Goal: Task Accomplishment & Management: Complete application form

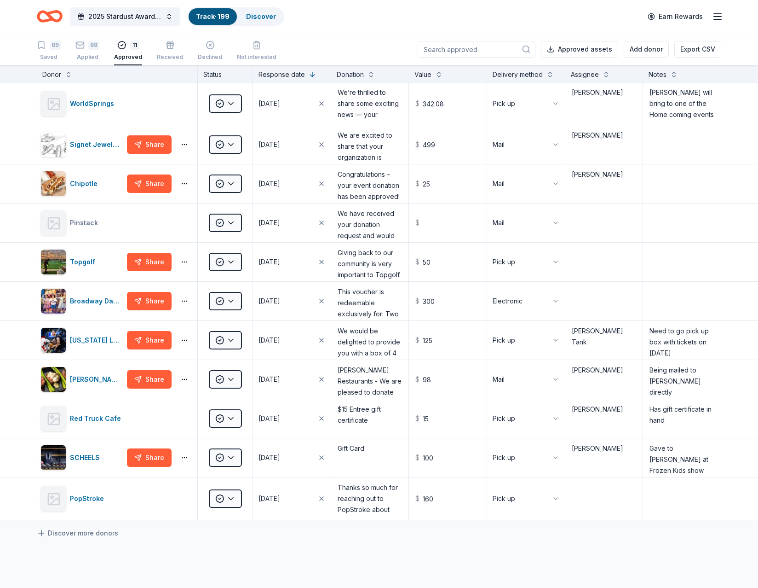
scroll to position [9, 0]
click at [89, 55] on div "Applied" at bounding box center [87, 56] width 24 height 7
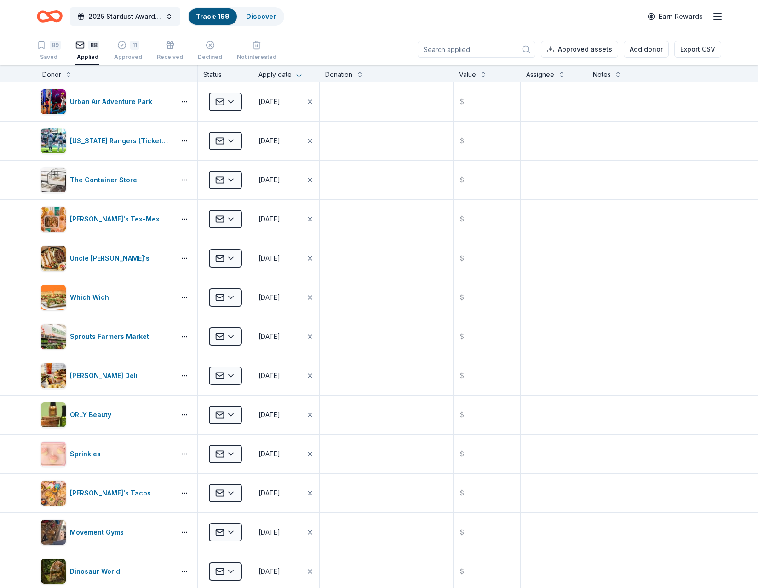
click at [64, 76] on div "Donor" at bounding box center [117, 74] width 150 height 11
click at [69, 75] on button at bounding box center [68, 73] width 7 height 9
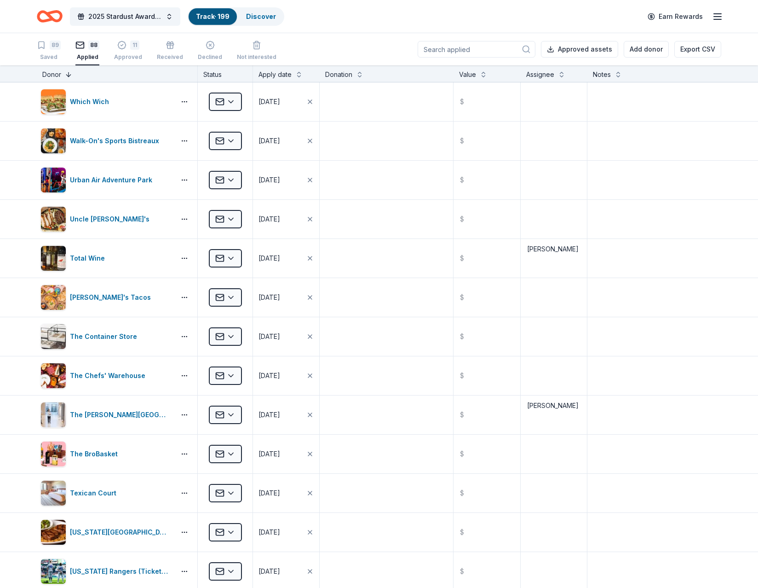
click at [69, 75] on button at bounding box center [68, 73] width 7 height 9
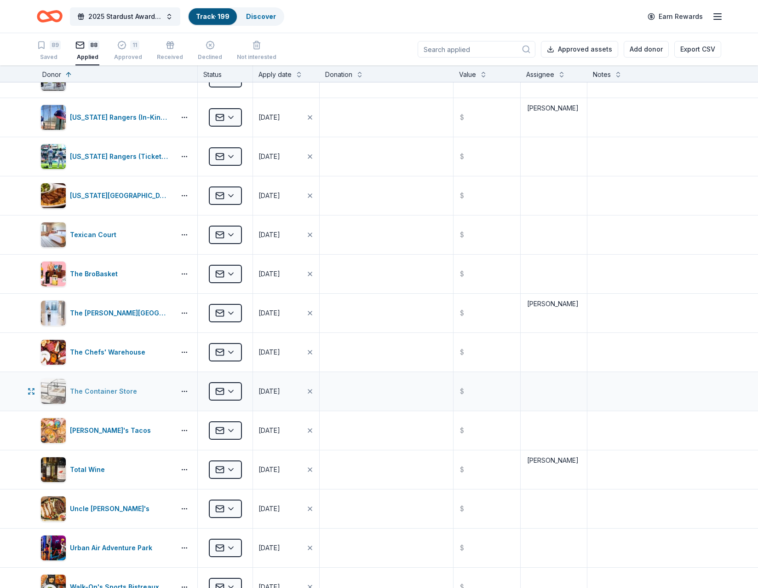
scroll to position [2899, 0]
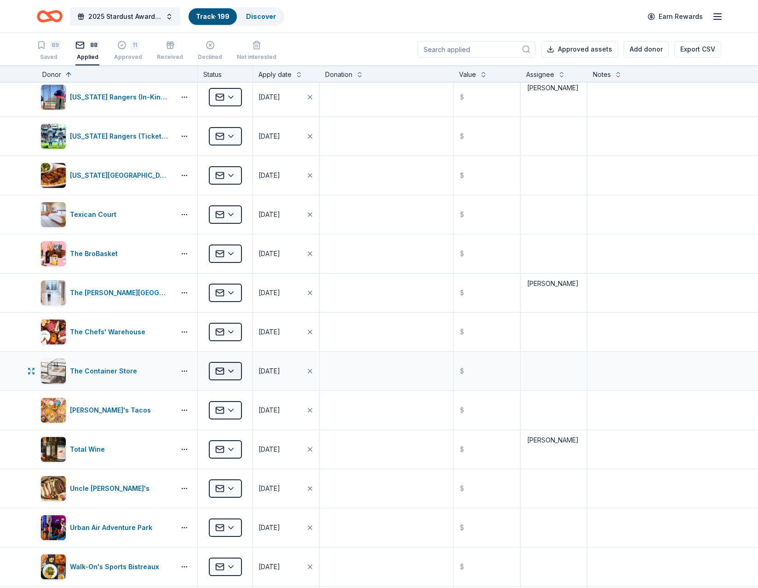
click at [228, 365] on html "2025 Stardust Awards & Gala Track · 199 Discover Earn Rewards 89 Saved 88 Appli…" at bounding box center [379, 294] width 758 height 588
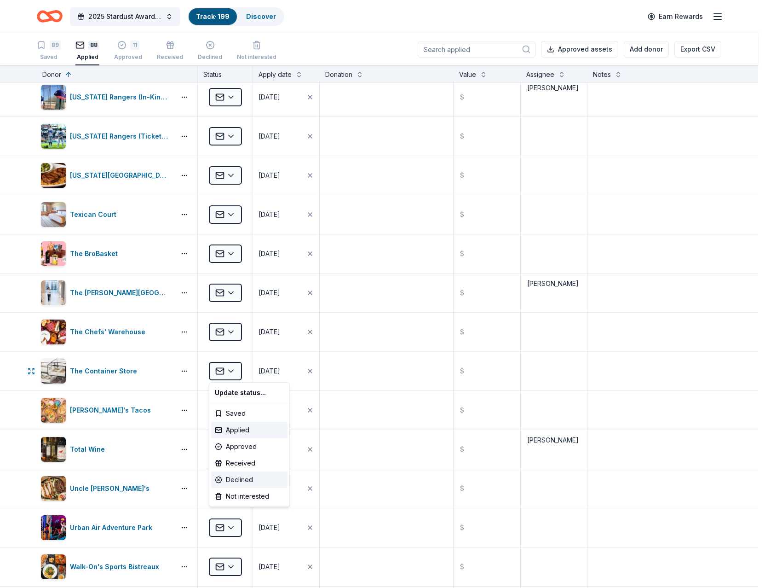
click at [247, 481] on div "Declined" at bounding box center [249, 479] width 76 height 17
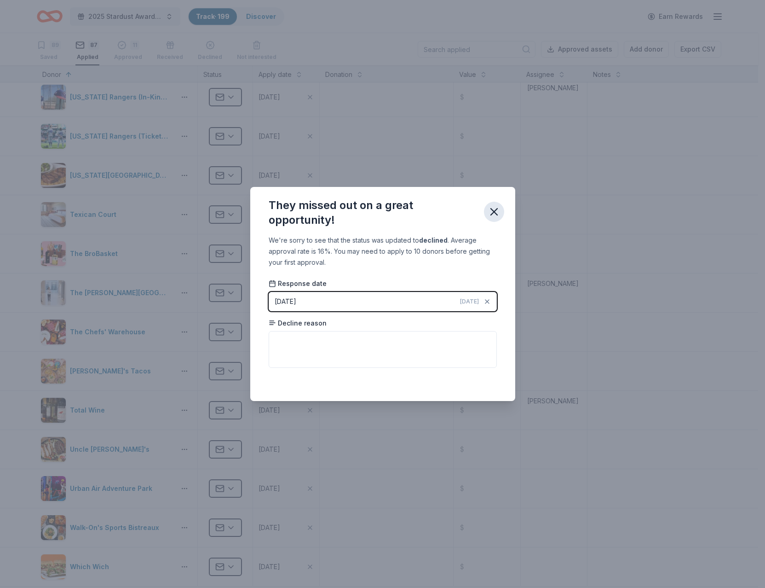
click at [493, 211] on icon "button" at bounding box center [494, 211] width 13 height 13
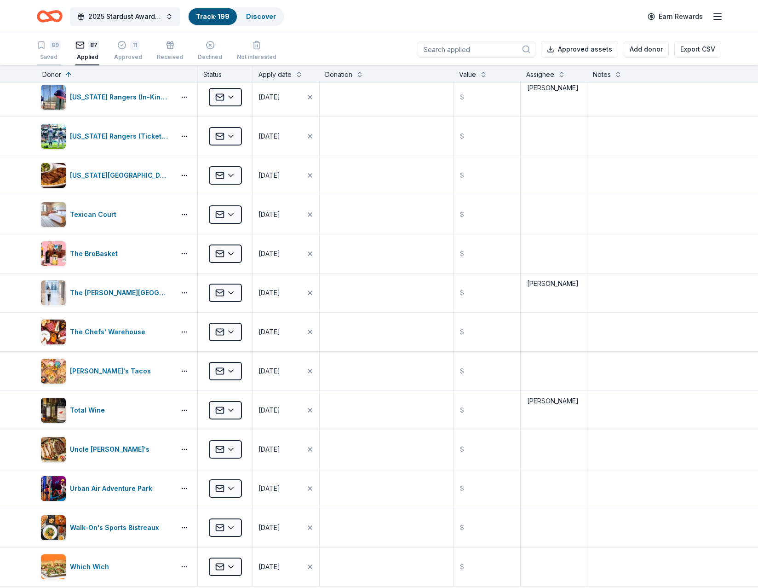
click at [41, 53] on div "Saved" at bounding box center [49, 56] width 24 height 7
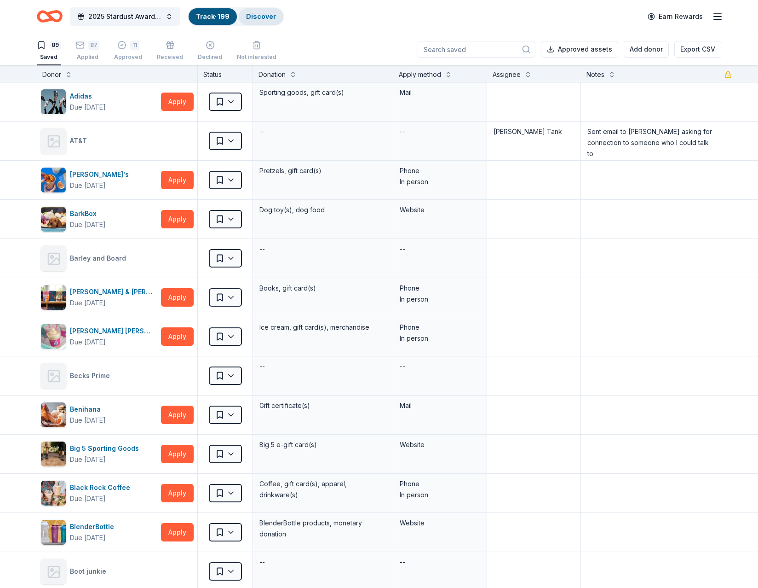
click at [273, 15] on link "Discover" at bounding box center [261, 16] width 30 height 8
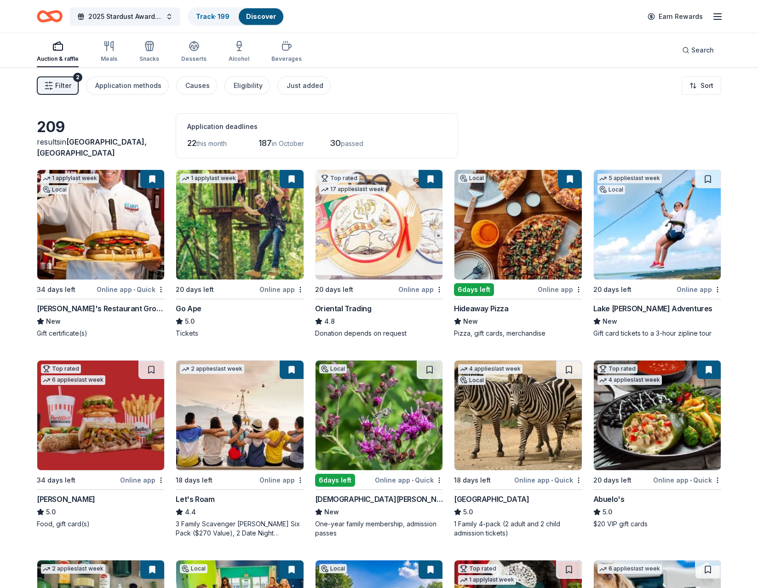
click at [62, 82] on span "Filter" at bounding box center [63, 85] width 16 height 11
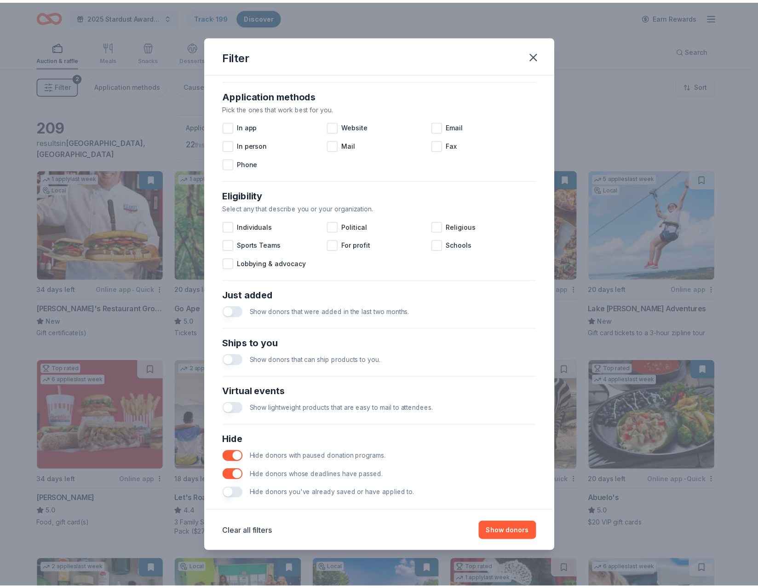
scroll to position [168, 0]
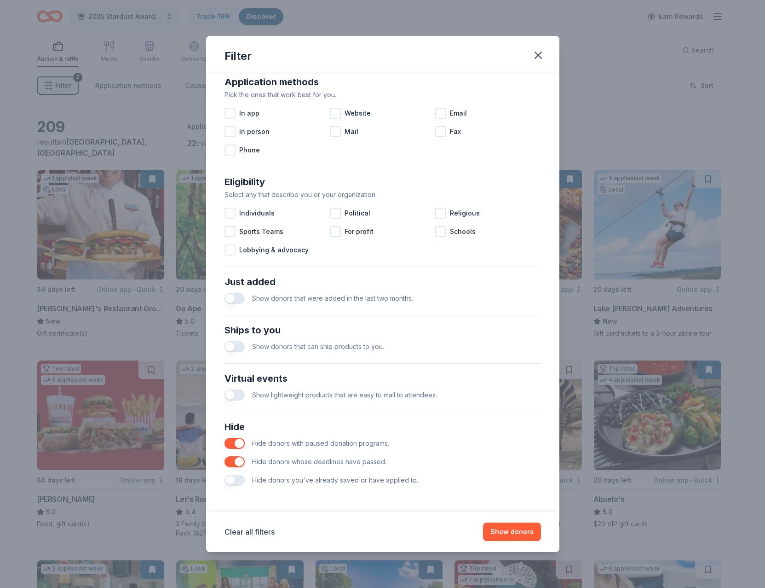
click at [242, 477] on button "button" at bounding box center [235, 479] width 20 height 11
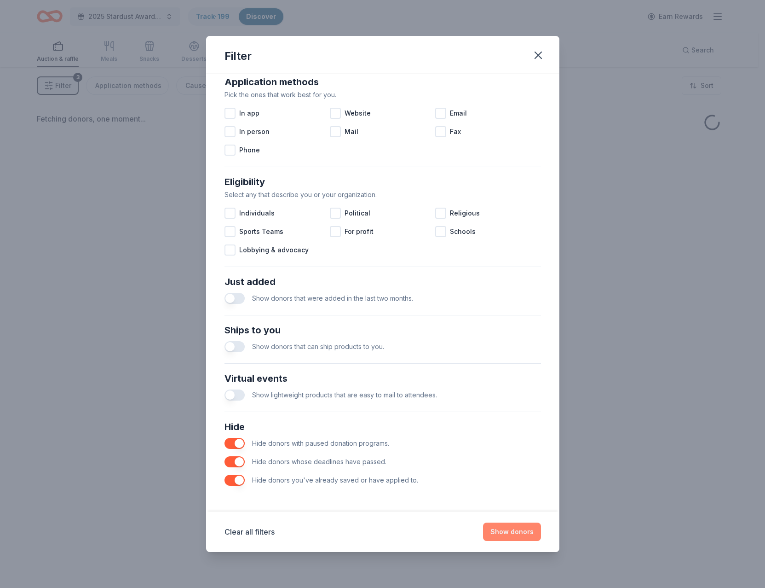
click at [515, 532] on button "Show donors" at bounding box center [512, 531] width 58 height 18
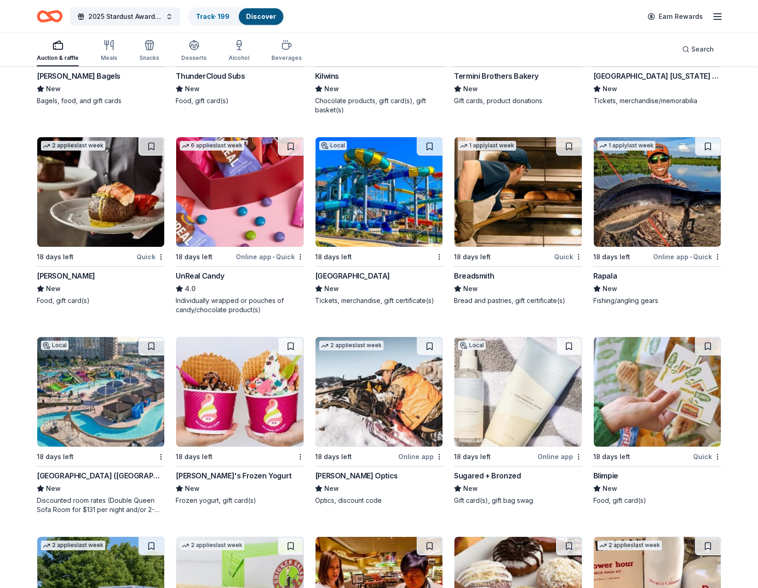
scroll to position [1627, 0]
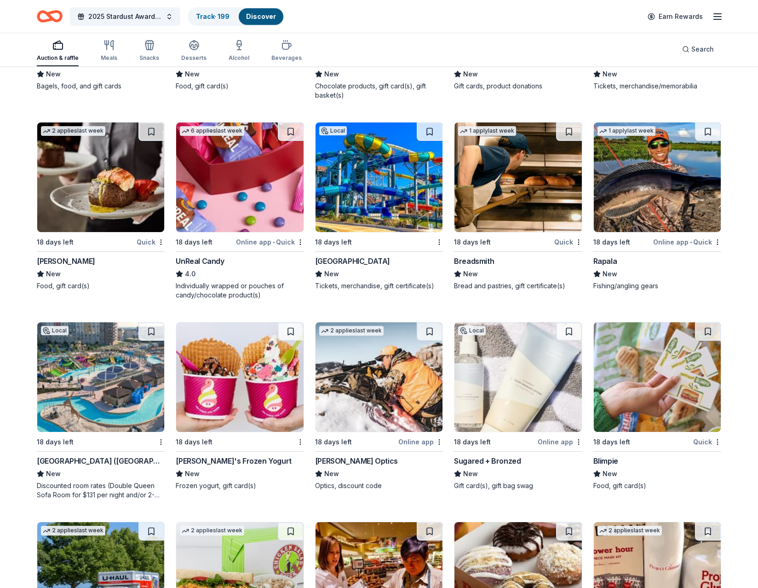
click at [653, 203] on img at bounding box center [657, 177] width 127 height 110
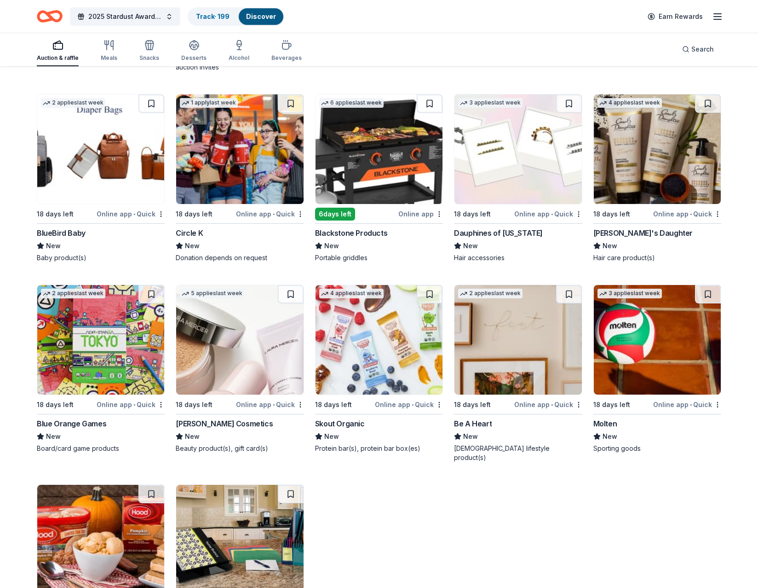
scroll to position [3318, 0]
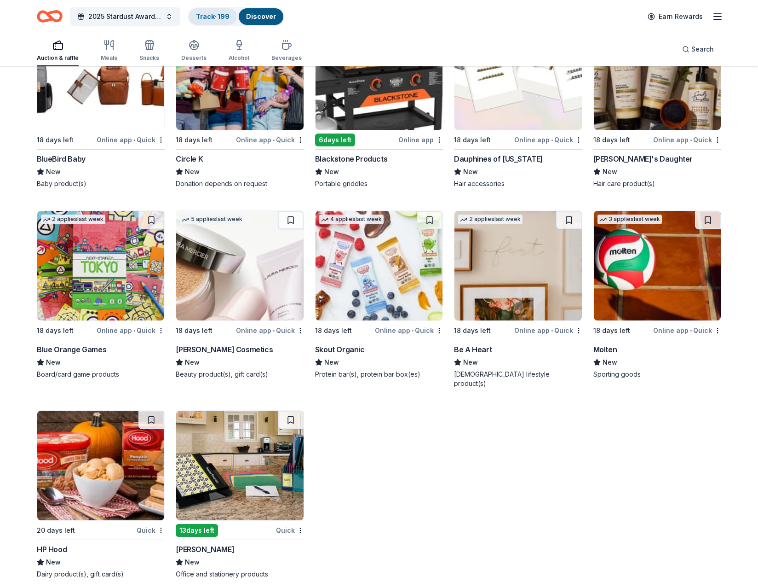
click at [212, 17] on link "Track · 199" at bounding box center [213, 16] width 34 height 8
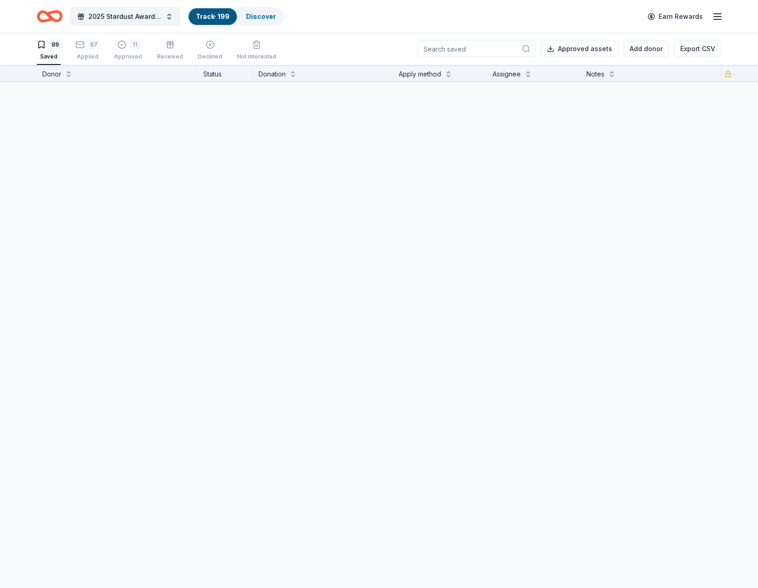
scroll to position [0, 0]
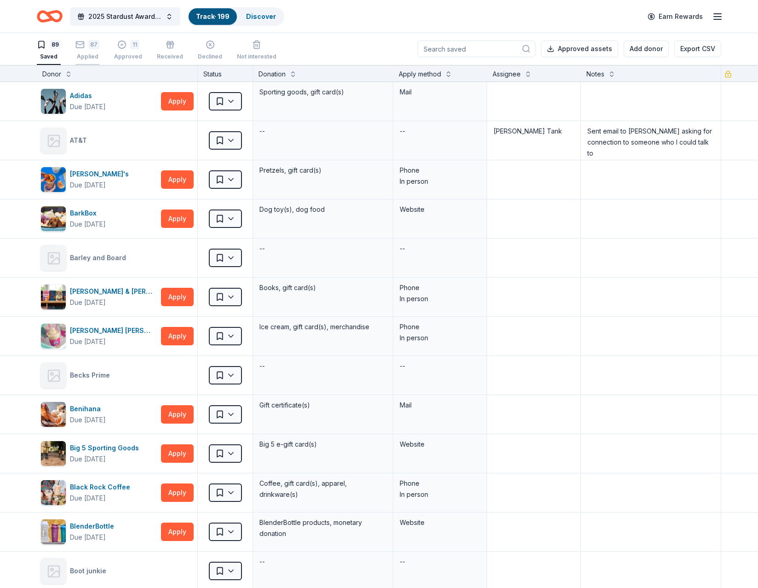
click at [90, 48] on div "87" at bounding box center [93, 44] width 11 height 9
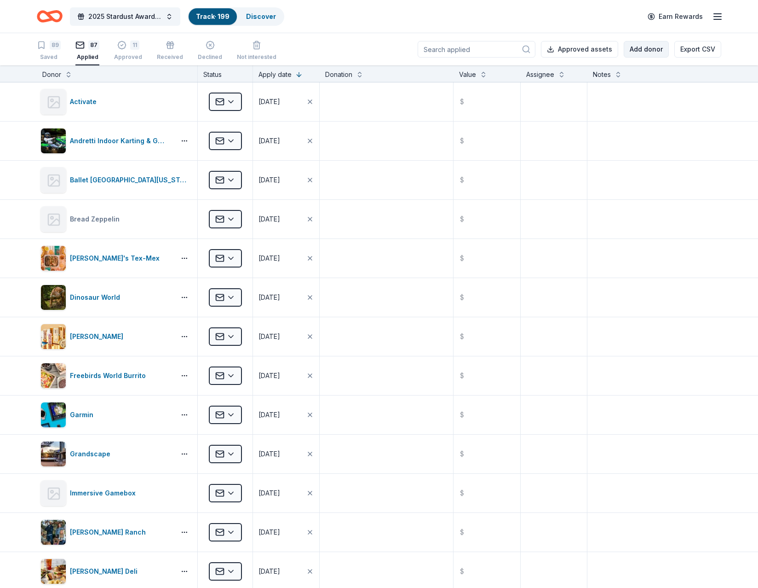
click at [646, 48] on button "Add donor" at bounding box center [646, 49] width 45 height 17
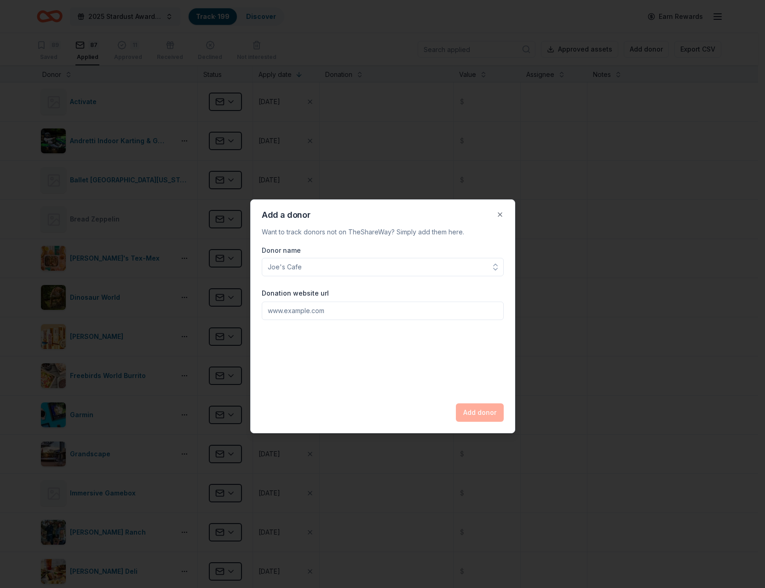
click at [300, 263] on input "Donor name" at bounding box center [383, 267] width 242 height 18
type input "Fritz"
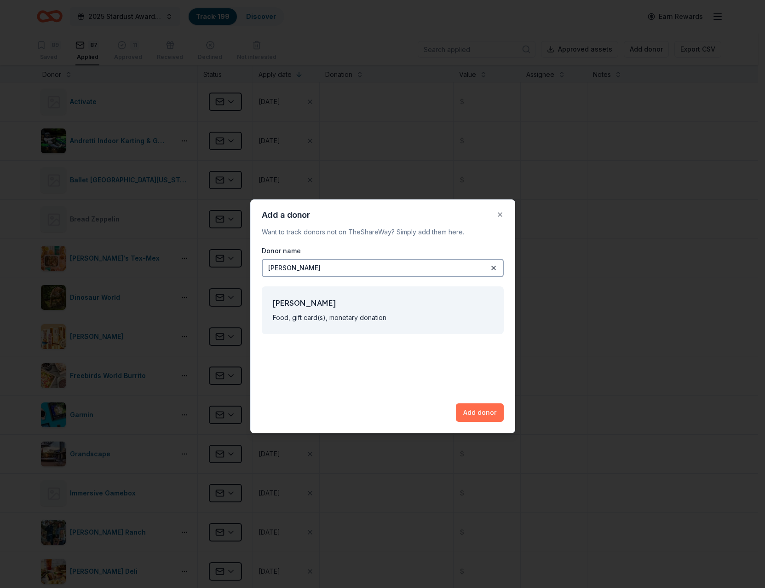
click at [479, 411] on button "Add donor" at bounding box center [480, 412] width 48 height 18
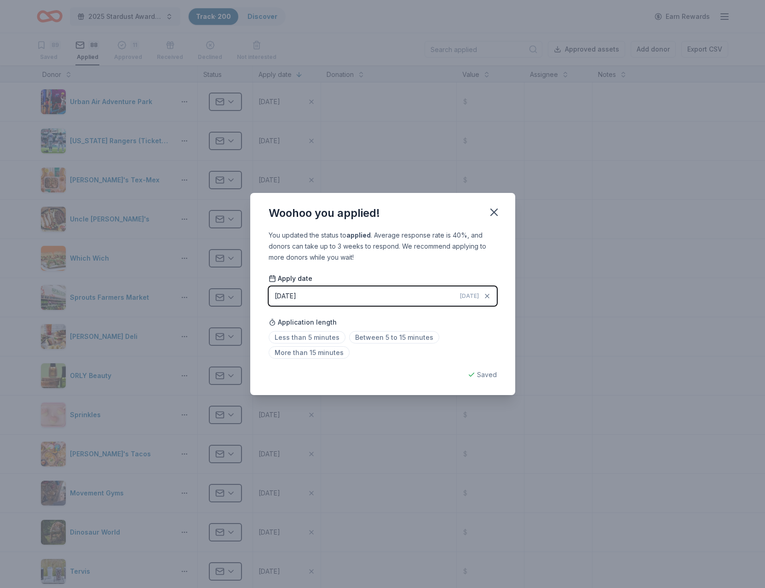
click at [296, 295] on div "09/14/2025" at bounding box center [286, 295] width 22 height 11
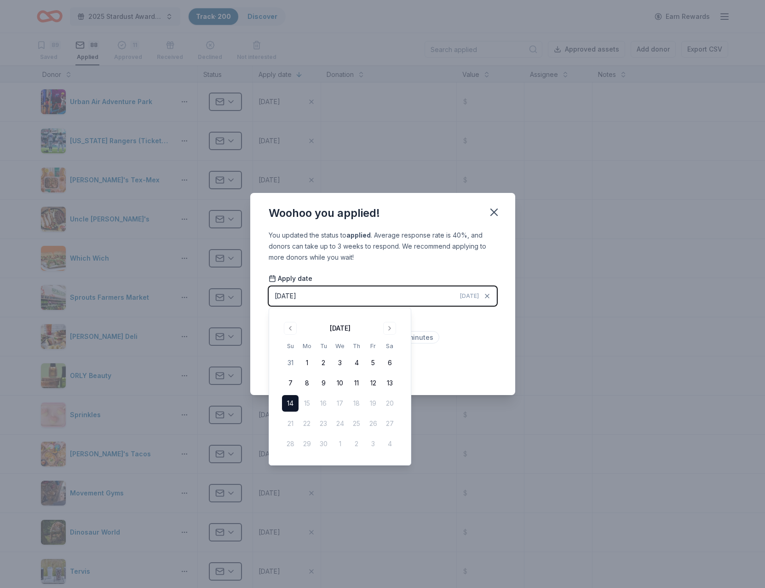
click at [385, 272] on div "You updated the status to applied . Average response rate is 40%, and donors ca…" at bounding box center [382, 313] width 265 height 166
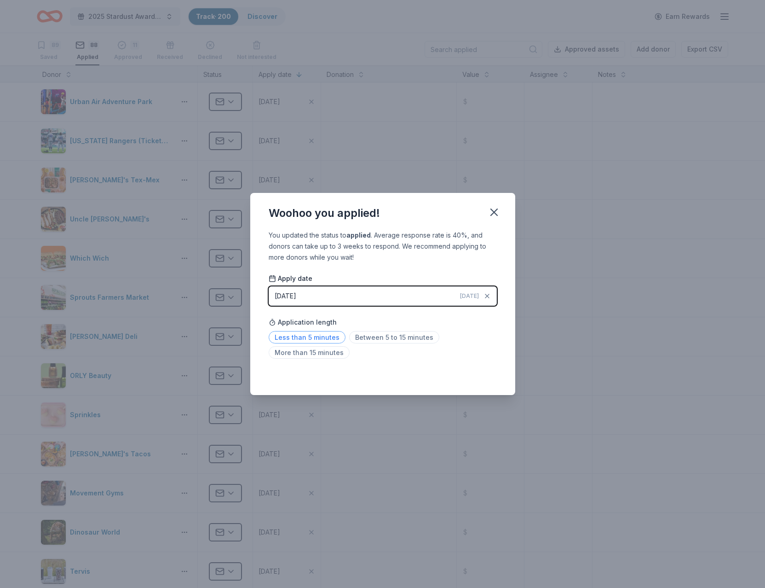
click at [321, 336] on span "Less than 5 minutes" at bounding box center [307, 337] width 77 height 12
click at [494, 214] on icon "button" at bounding box center [494, 212] width 13 height 13
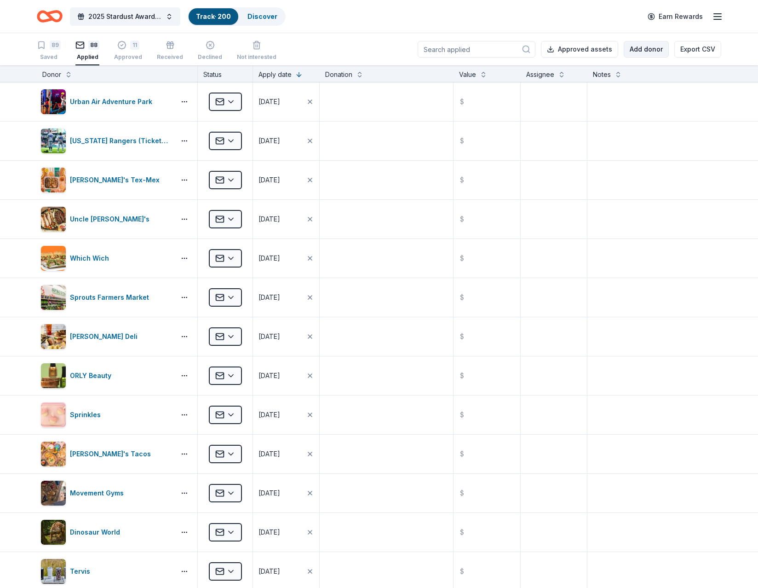
click at [636, 49] on button "Add donor" at bounding box center [646, 49] width 45 height 17
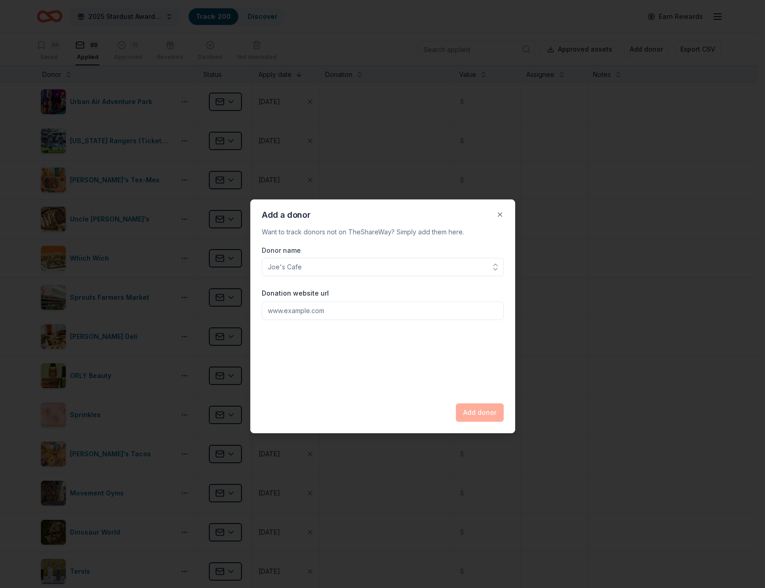
click at [291, 270] on input "Donor name" at bounding box center [383, 267] width 242 height 18
type input "DeEva Kitchen & Bar"
click at [291, 313] on input "Donation website url" at bounding box center [383, 310] width 242 height 18
paste input "https://deevakitchenandbar.com/contact/?"
type input "https://deevakitchenandbar.com/contact/?"
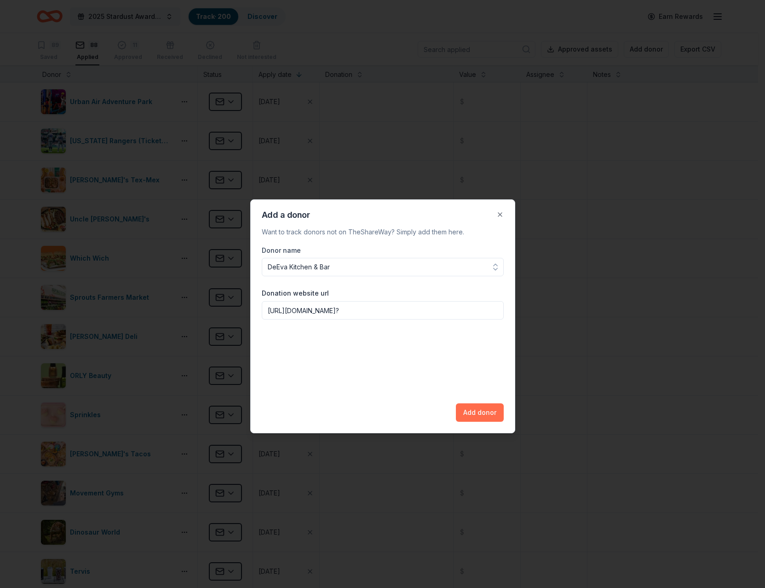
click at [492, 415] on button "Add donor" at bounding box center [480, 412] width 48 height 18
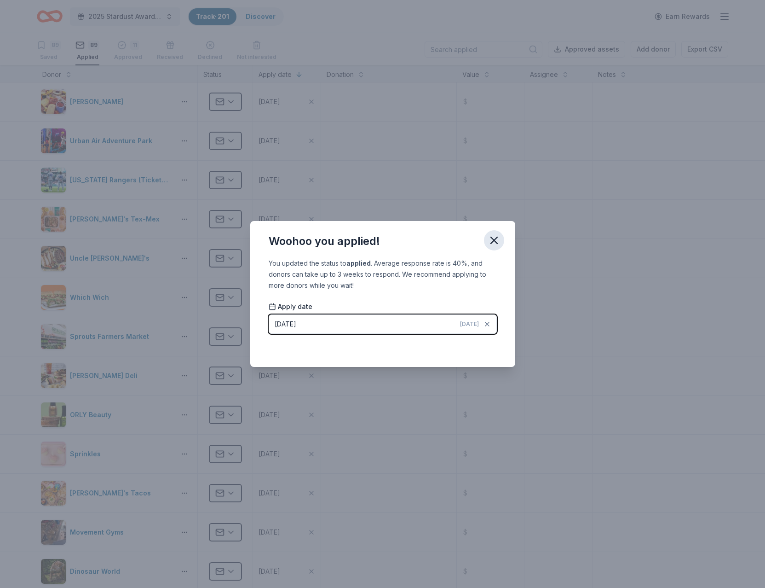
click at [496, 242] on icon "button" at bounding box center [494, 240] width 6 height 6
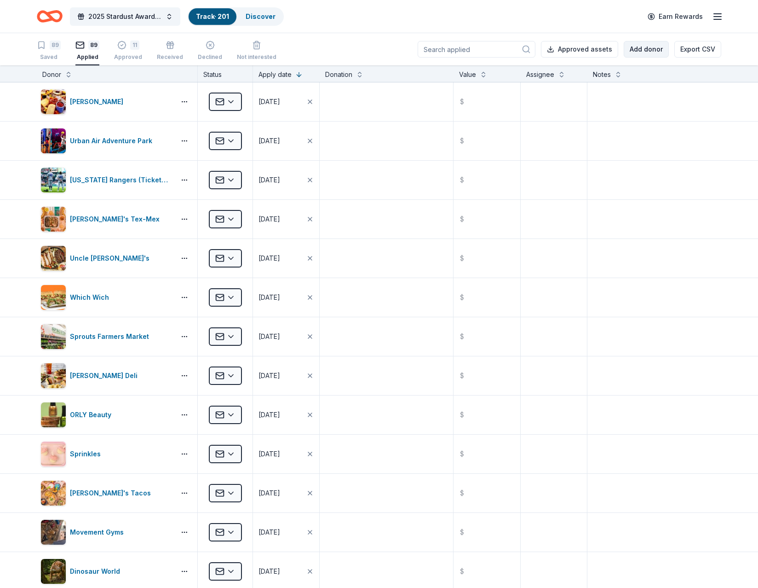
click at [644, 50] on button "Add donor" at bounding box center [646, 49] width 45 height 17
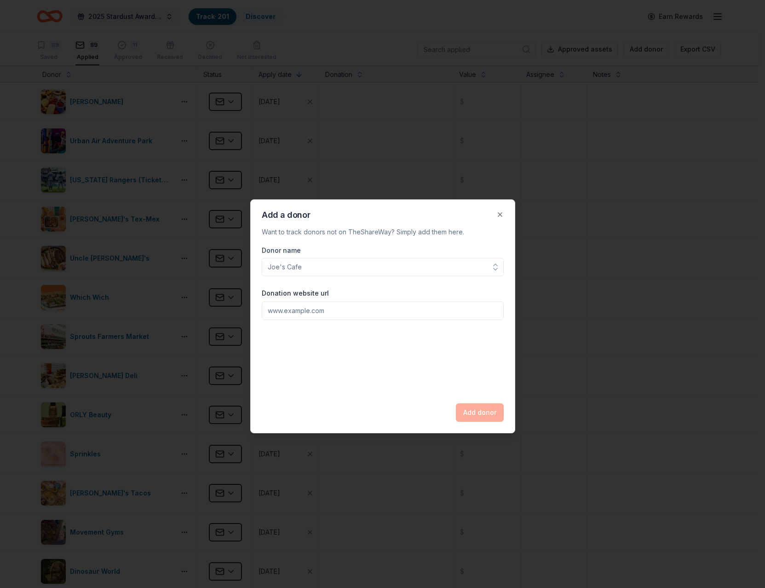
click at [304, 268] on input "Donor name" at bounding box center [383, 267] width 242 height 18
type input "Southern Gourmet Kitchen"
click at [307, 318] on input "Donation website url" at bounding box center [383, 310] width 242 height 18
paste input "https://southerngourmetkitchens.com/"
type input "https://southerngourmetkitchens.com/"
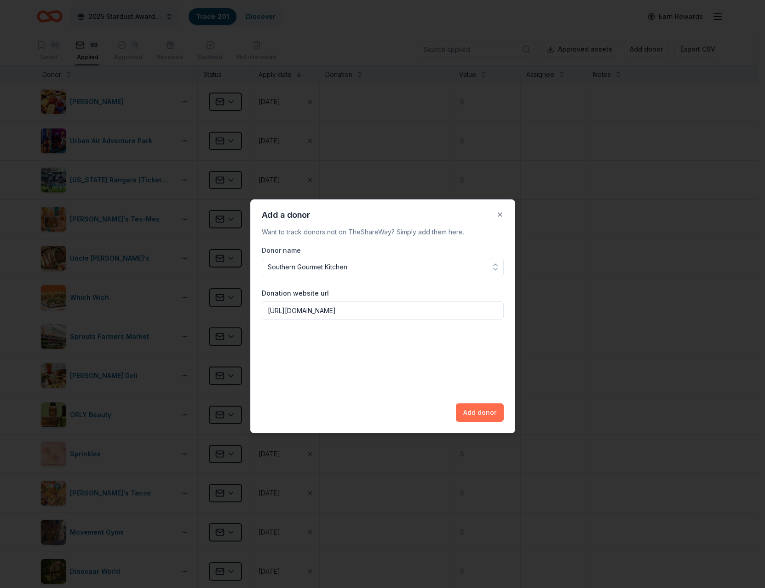
click at [485, 406] on button "Add donor" at bounding box center [480, 412] width 48 height 18
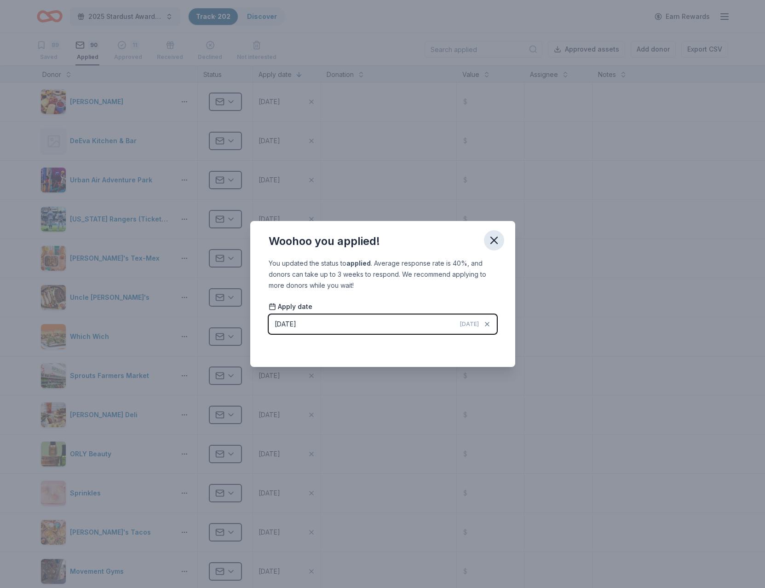
click at [494, 238] on icon "button" at bounding box center [494, 240] width 13 height 13
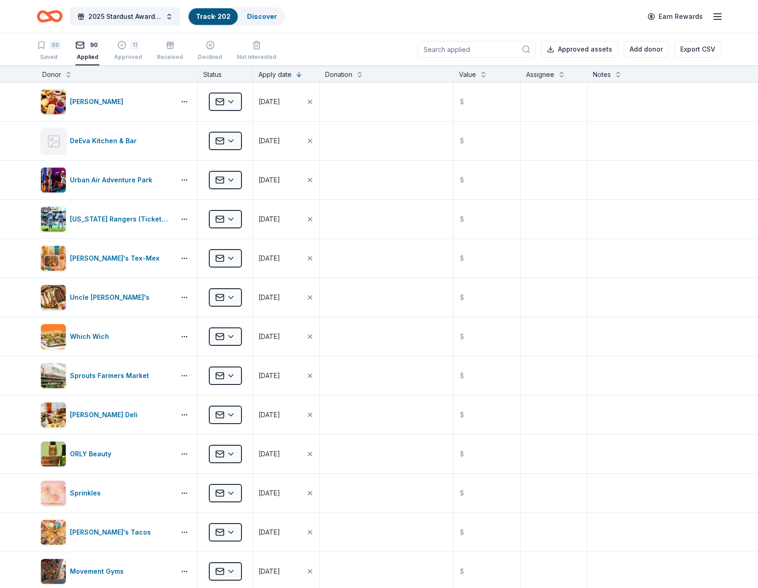
click at [579, 17] on div "2025 Stardust Awards & Gala Track · 202 Discover Earn Rewards" at bounding box center [379, 17] width 685 height 22
click at [635, 50] on button "Add donor" at bounding box center [646, 49] width 45 height 17
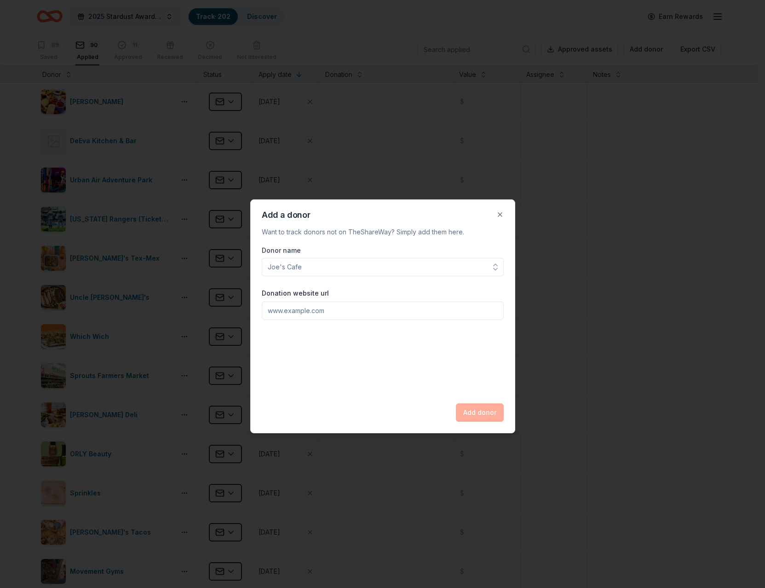
click at [311, 266] on input "Donor name" at bounding box center [383, 267] width 242 height 18
type input "Bulla Gastrobar"
click at [301, 309] on input "Donation website url" at bounding box center [383, 310] width 242 height 18
paste input "https://bullagastrobar.com/contact-us/"
type input "https://bullagastrobar.com/contact-us/"
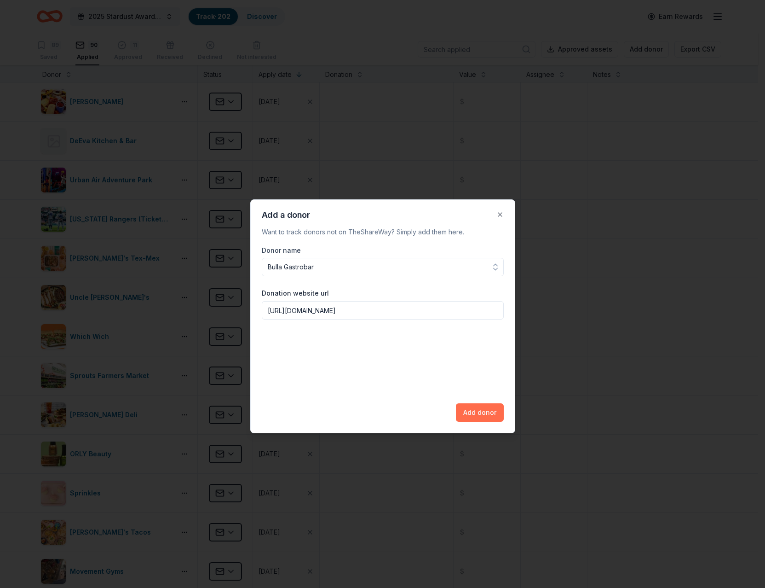
click at [484, 411] on button "Add donor" at bounding box center [480, 412] width 48 height 18
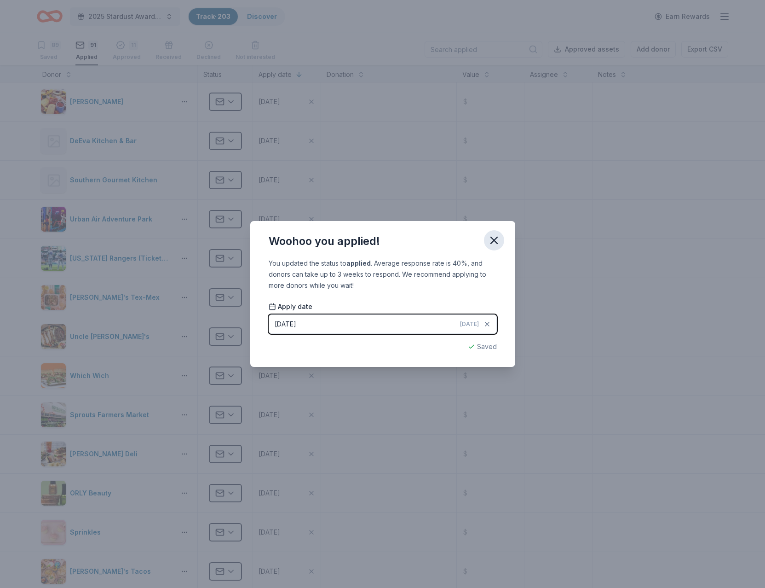
click at [497, 239] on icon "button" at bounding box center [494, 240] width 13 height 13
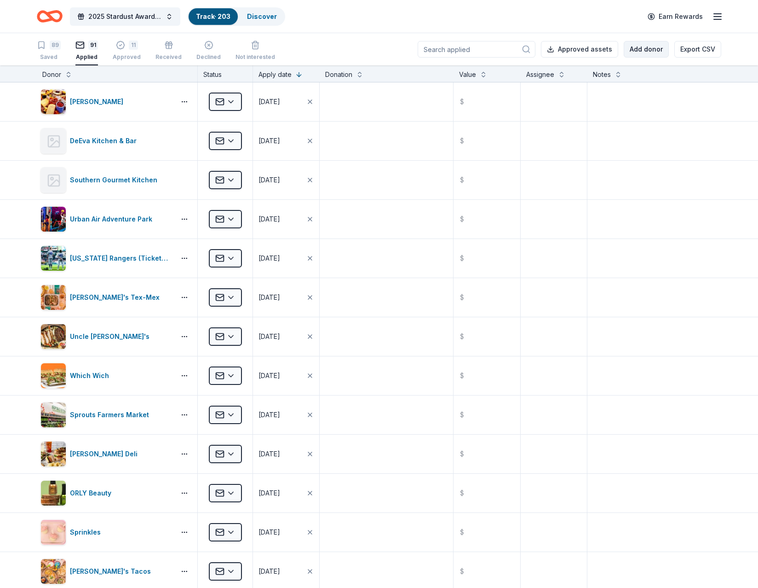
click at [655, 45] on button "Add donor" at bounding box center [646, 49] width 45 height 17
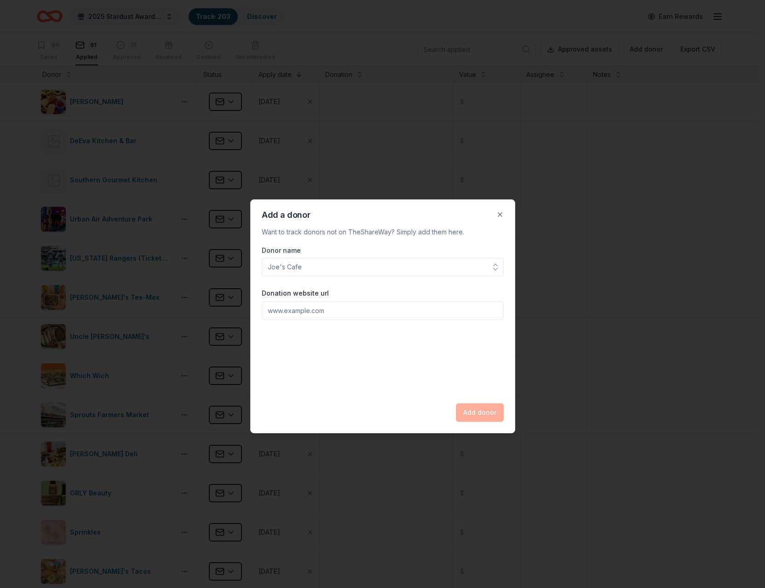
click at [303, 268] on input "Donor name" at bounding box center [383, 267] width 242 height 18
type input "Haywire"
click at [300, 310] on input "Donation website url" at bounding box center [383, 310] width 242 height 18
click at [479, 409] on button "Add donor" at bounding box center [480, 412] width 48 height 18
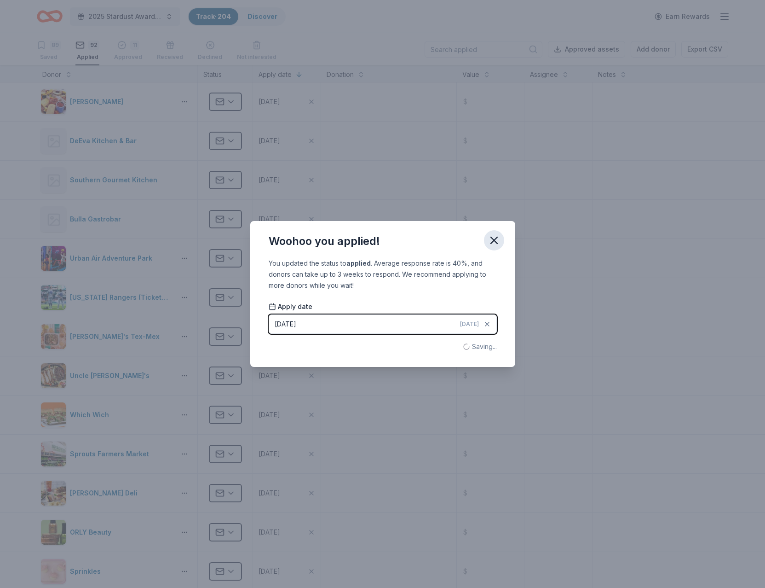
click at [497, 241] on icon "button" at bounding box center [494, 240] width 13 height 13
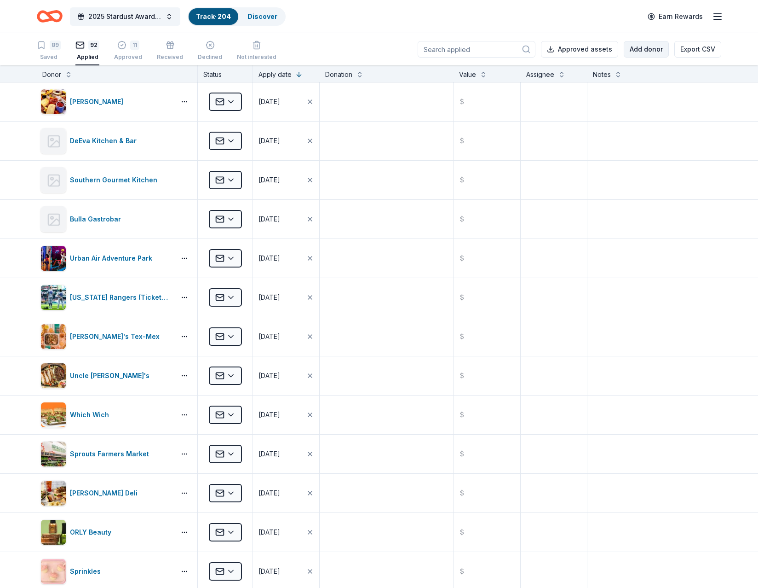
click at [648, 53] on button "Add donor" at bounding box center [646, 49] width 45 height 17
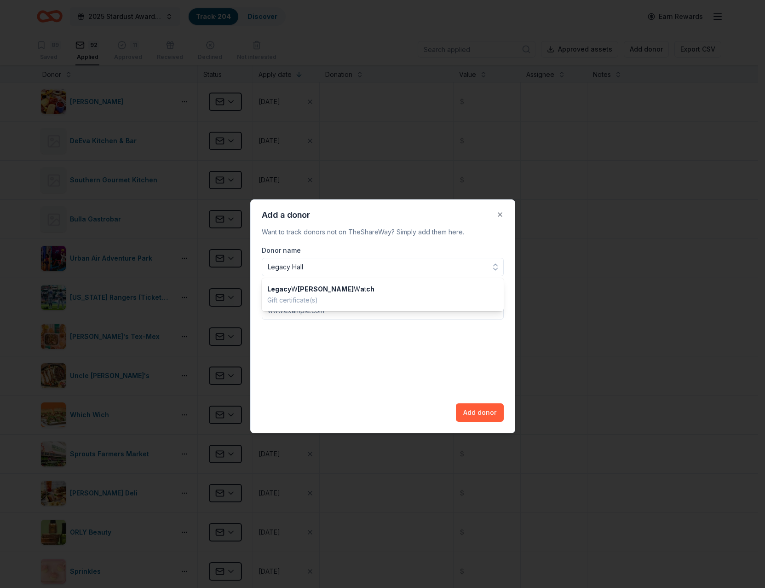
type input "Legacy Hall"
click at [355, 372] on div "Donor name Legacy Hall Donation website url Add donor" at bounding box center [383, 333] width 242 height 177
click at [307, 311] on input "Donation website url" at bounding box center [383, 310] width 242 height 18
type input "legacyfoodhall.com"
click at [480, 405] on button "Add donor" at bounding box center [480, 412] width 48 height 18
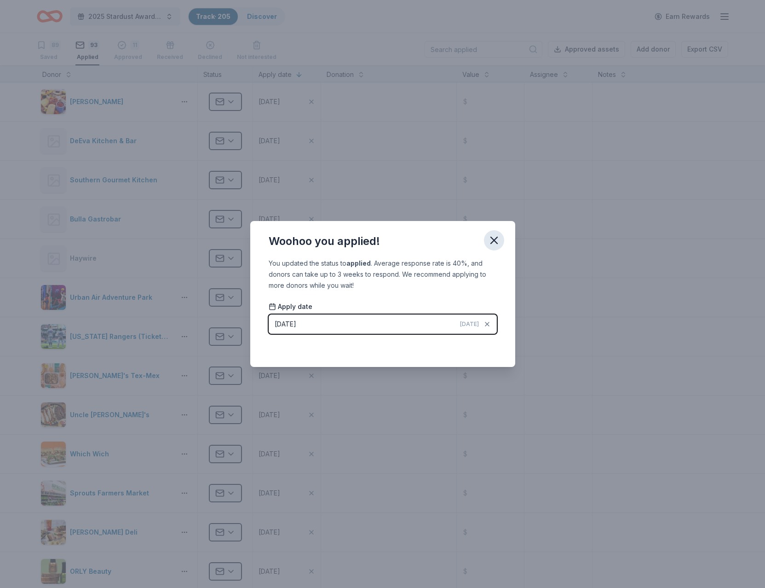
drag, startPoint x: 493, startPoint y: 239, endPoint x: 482, endPoint y: 238, distance: 11.1
click at [493, 239] on icon "button" at bounding box center [494, 240] width 6 height 6
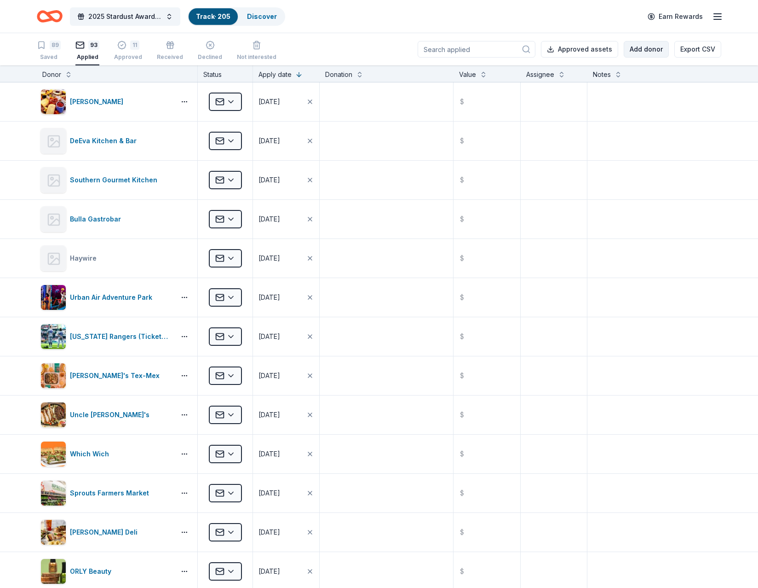
click at [640, 51] on button "Add donor" at bounding box center [646, 49] width 45 height 17
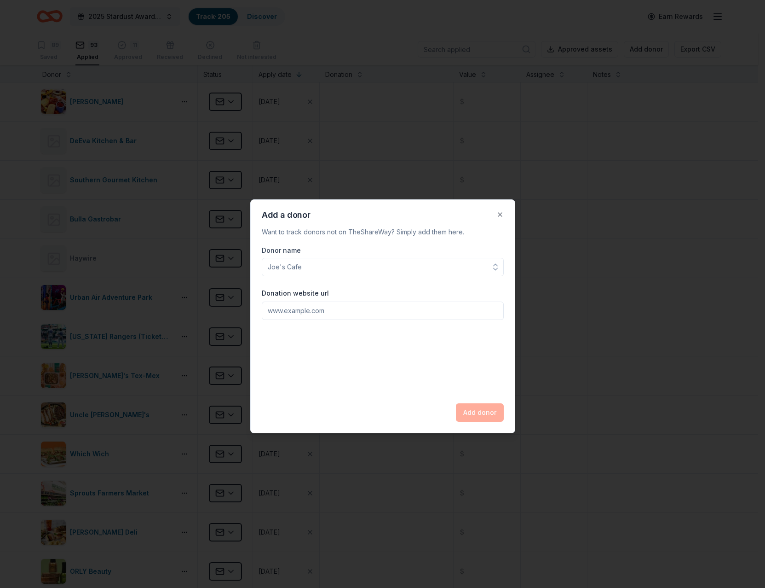
click at [341, 261] on div "Donor name" at bounding box center [383, 260] width 242 height 31
click at [321, 265] on input "Donor name" at bounding box center [383, 267] width 242 height 18
click at [299, 273] on input "Donor name" at bounding box center [383, 267] width 242 height 18
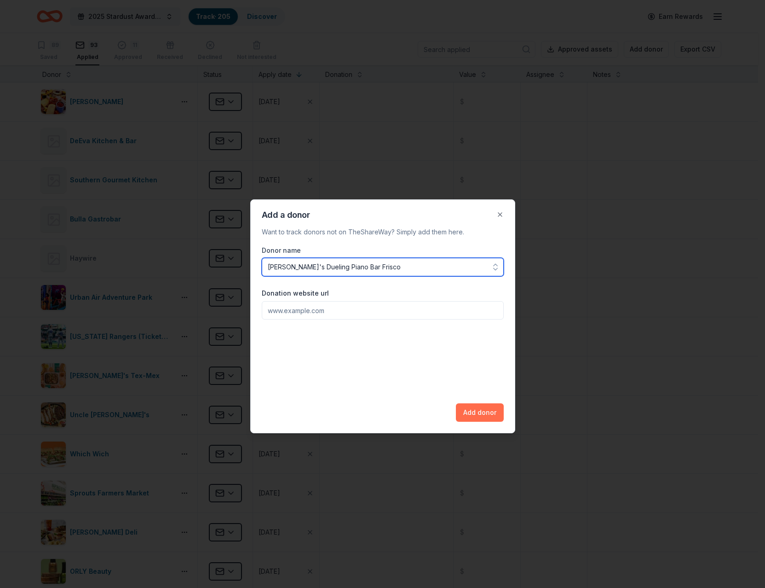
type input "Pete's Dueling Piano Bar Frisco"
click at [481, 409] on button "Add donor" at bounding box center [480, 412] width 48 height 18
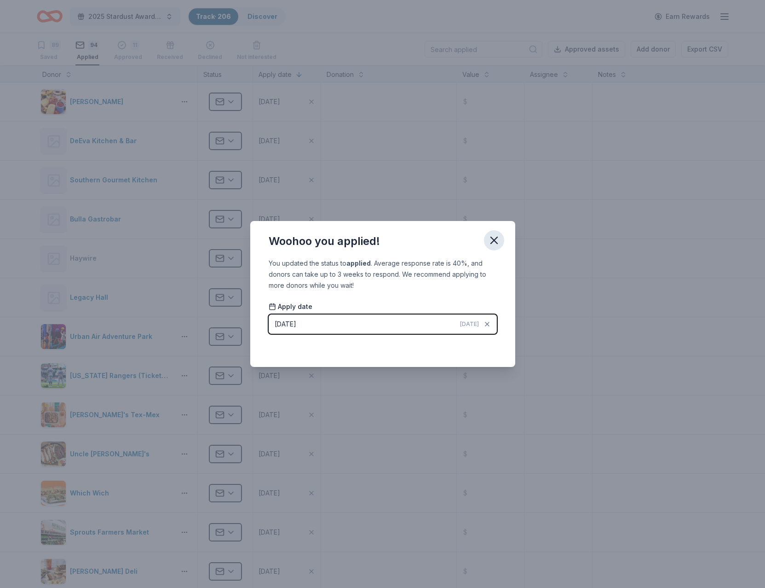
click at [497, 240] on icon "button" at bounding box center [494, 240] width 13 height 13
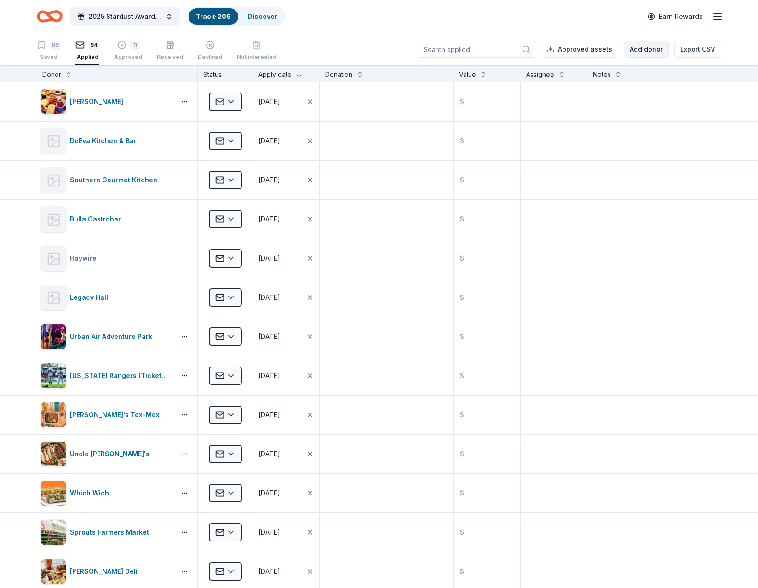
click at [638, 50] on button "Add donor" at bounding box center [646, 49] width 45 height 17
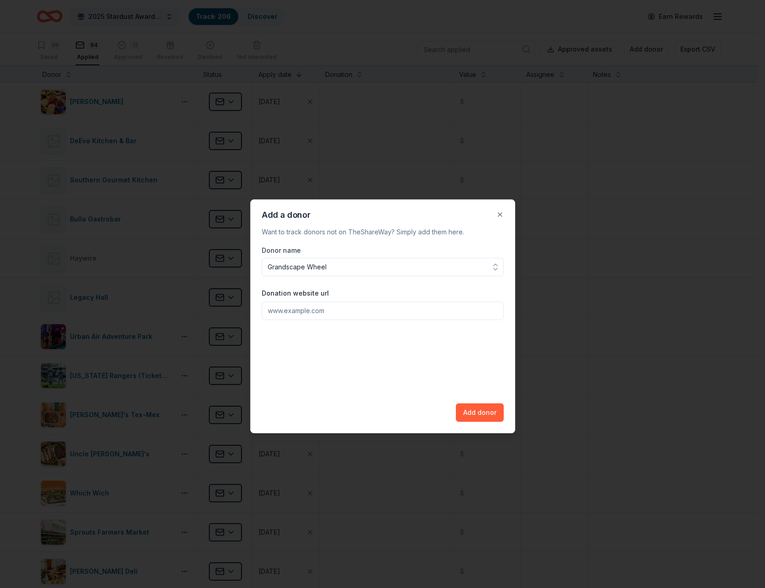
type input "Grandscape Wheel"
click at [307, 312] on input "Donation website url" at bounding box center [383, 310] width 242 height 18
type input "Grandscapewheel.com"
click at [474, 410] on button "Add donor" at bounding box center [480, 412] width 48 height 18
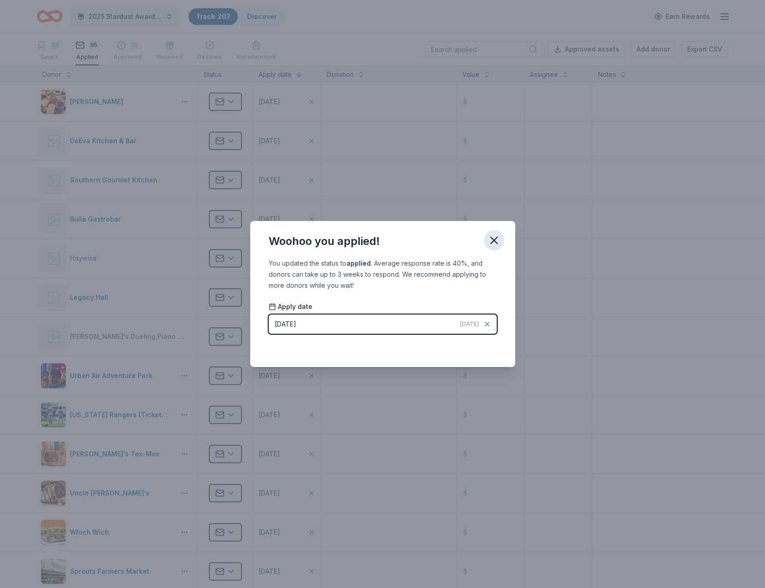
click at [492, 242] on icon "button" at bounding box center [494, 240] width 13 height 13
